Goal: Task Accomplishment & Management: Use online tool/utility

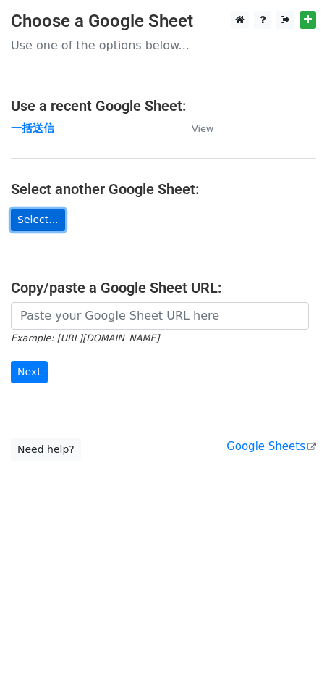
click at [41, 214] on link "Select..." at bounding box center [38, 220] width 54 height 22
click at [46, 217] on link "Select..." at bounding box center [38, 220] width 54 height 22
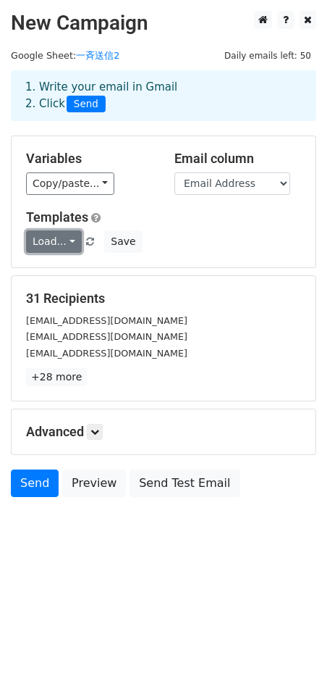
click at [69, 245] on link "Load..." at bounding box center [54, 241] width 56 height 22
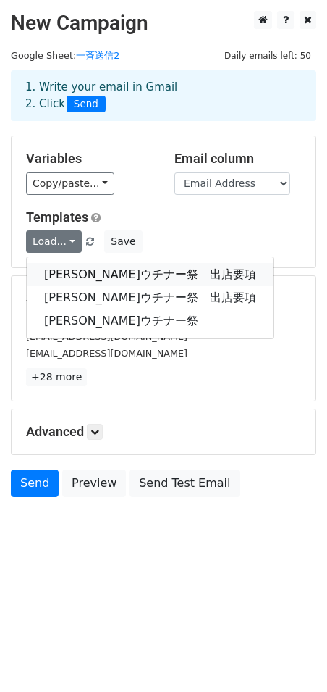
click at [68, 267] on link "鶴見ウチナー祭　出店要項" at bounding box center [150, 274] width 247 height 23
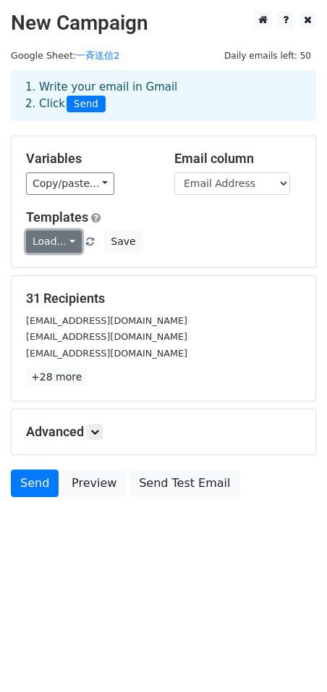
click at [69, 246] on link "Load..." at bounding box center [54, 241] width 56 height 22
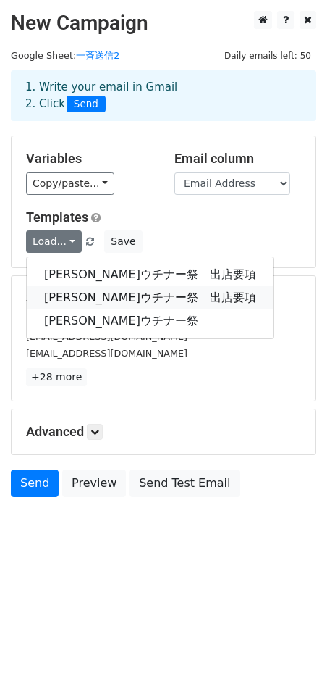
click at [65, 301] on link "鶴見ウチナー祭　出店要項" at bounding box center [150, 297] width 247 height 23
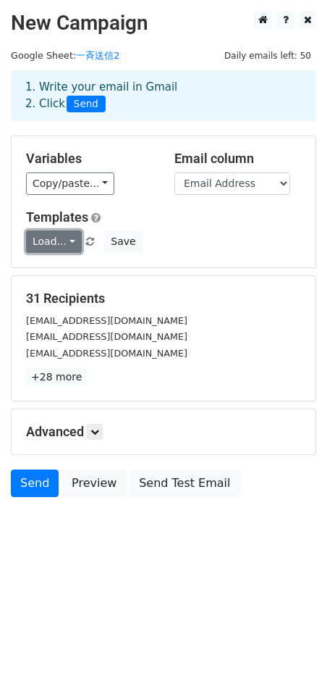
click at [59, 250] on link "Load..." at bounding box center [54, 241] width 56 height 22
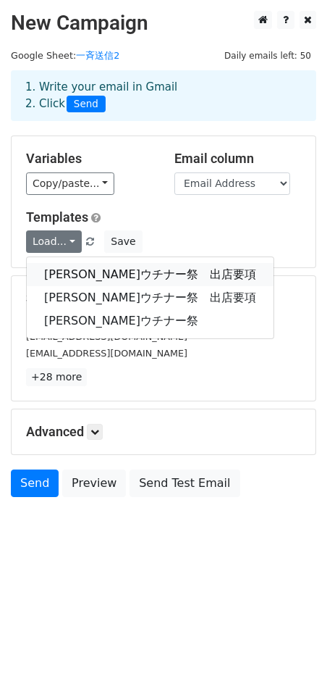
click at [57, 279] on link "鶴見ウチナー祭　出店要項" at bounding box center [150, 274] width 247 height 23
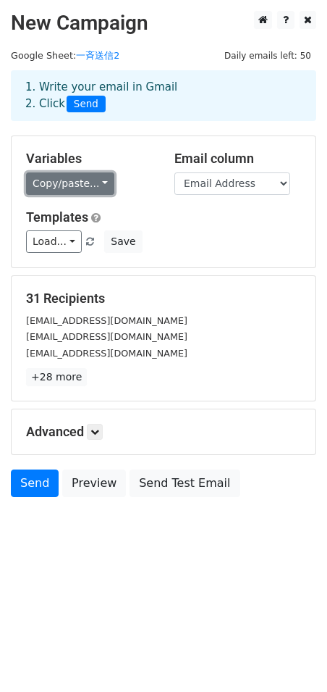
click at [97, 178] on link "Copy/paste..." at bounding box center [70, 183] width 88 height 22
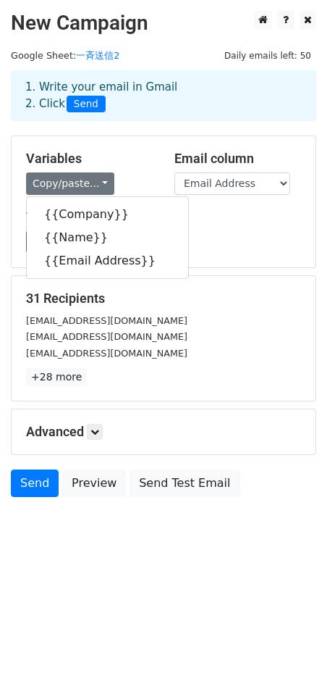
click at [141, 172] on div "Copy/paste... {{Company}} {{Name}} {{Email Address}}" at bounding box center [89, 183] width 127 height 22
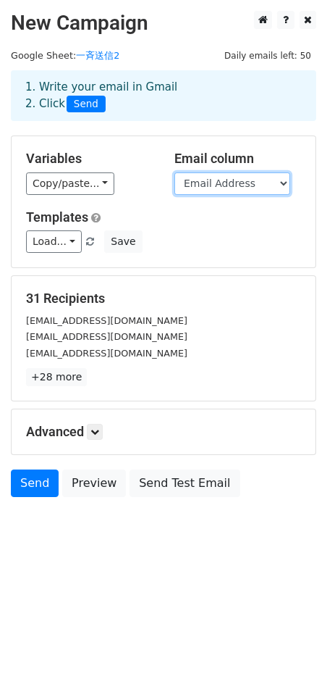
click at [283, 180] on select "Company Name Email Address" at bounding box center [233, 183] width 116 height 22
click at [175, 172] on select "Company Name Email Address" at bounding box center [233, 183] width 116 height 22
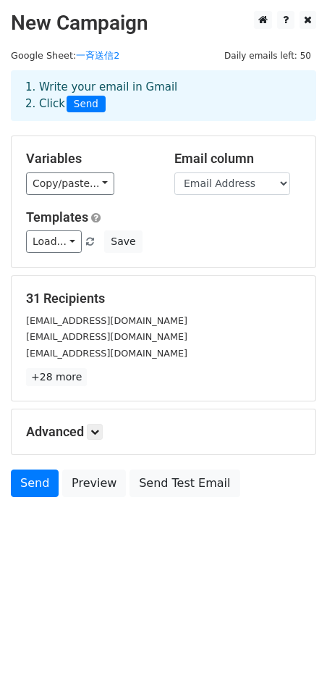
click at [274, 244] on div "Load... 鶴見ウチナー祭　出店要項 鶴見ウチナー祭　出店要項 鶴見ウチナー祭 Save" at bounding box center [163, 241] width 297 height 22
click at [127, 181] on div "Copy/paste... {{Company}} {{Name}} {{Email Address}}" at bounding box center [89, 183] width 127 height 22
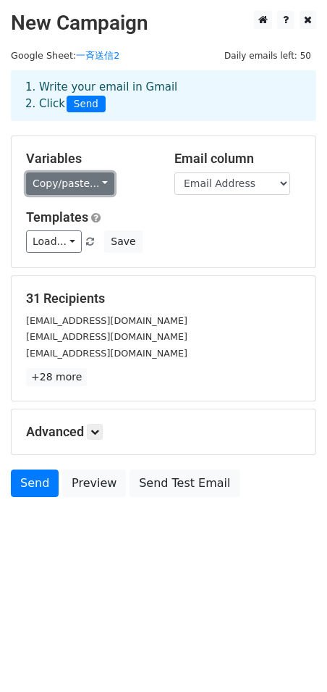
click at [93, 180] on link "Copy/paste..." at bounding box center [70, 183] width 88 height 22
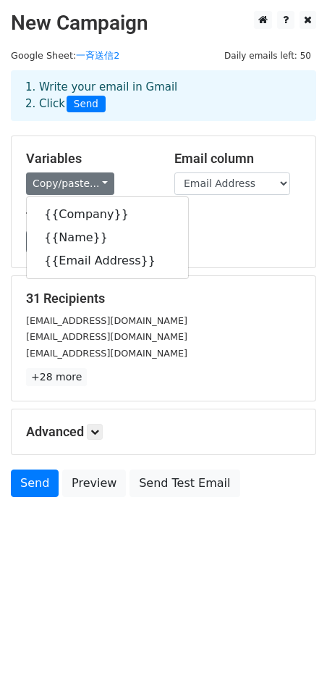
click at [227, 255] on div "Variables Copy/paste... {{Company}} {{Name}} {{Email Address}} Email column Com…" at bounding box center [164, 201] width 304 height 131
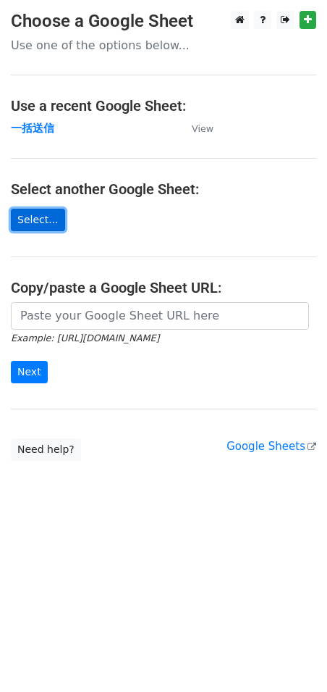
click at [41, 211] on link "Select..." at bounding box center [38, 220] width 54 height 22
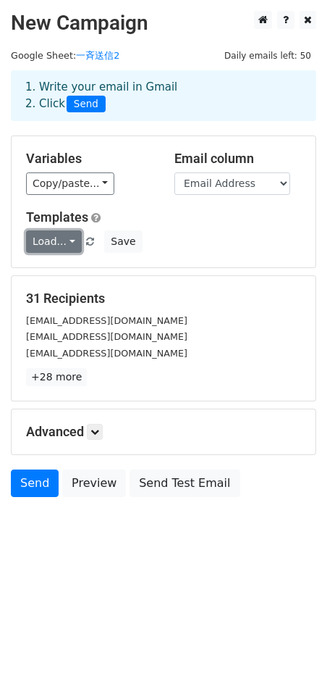
click at [65, 240] on link "Load..." at bounding box center [54, 241] width 56 height 22
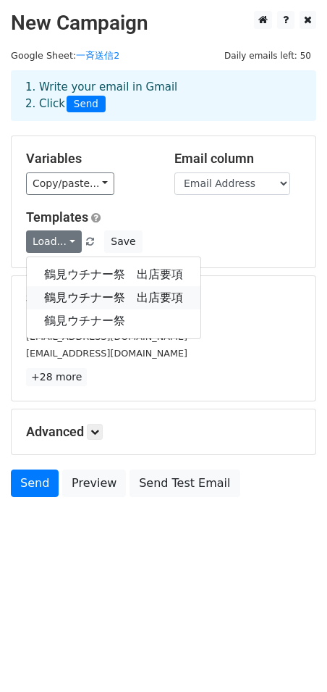
click at [63, 301] on link "鶴見ウチナー祭　出店要項" at bounding box center [114, 297] width 174 height 23
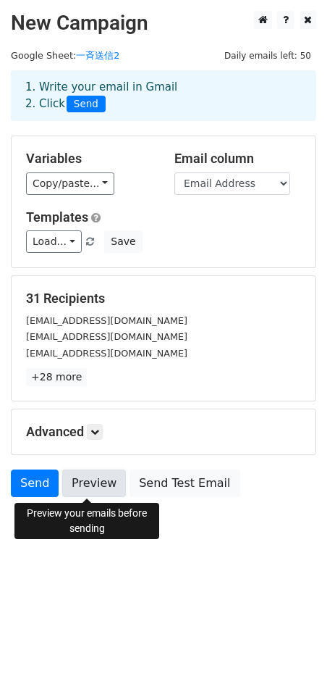
click at [87, 490] on link "Preview" at bounding box center [94, 483] width 64 height 28
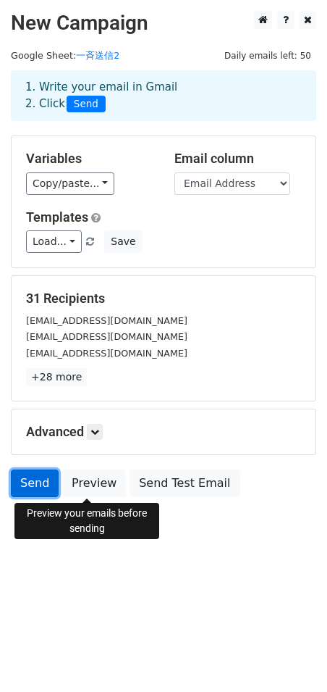
click at [30, 483] on link "Send" at bounding box center [35, 483] width 48 height 28
